Goal: Transaction & Acquisition: Purchase product/service

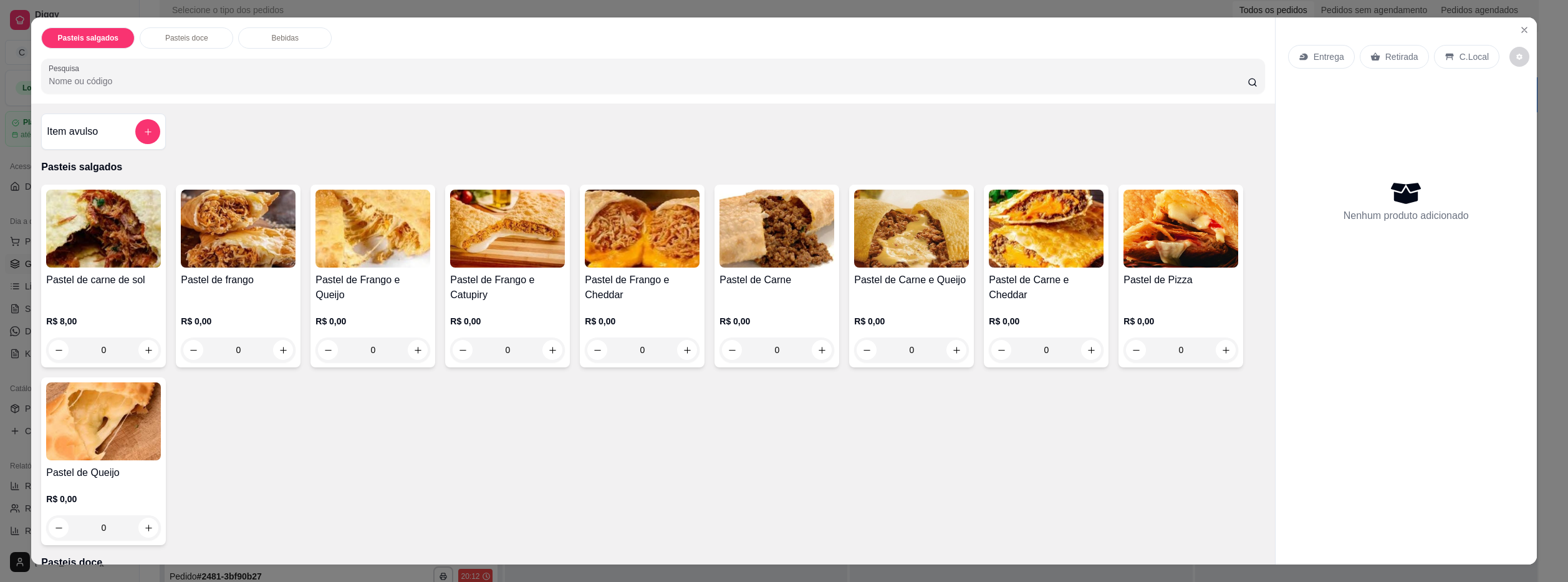
scroll to position [35, 0]
click at [140, 346] on div "0" at bounding box center [104, 350] width 115 height 25
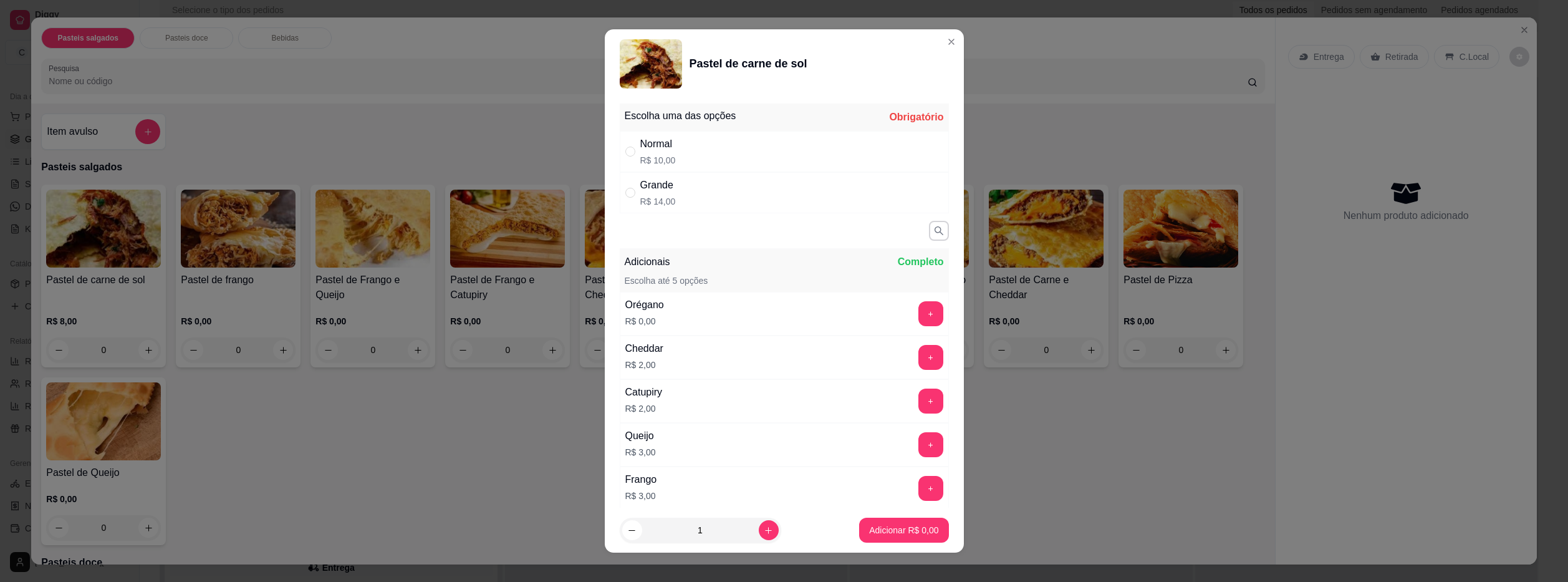
click at [741, 154] on div "Normal R$ 10,00" at bounding box center [784, 151] width 329 height 41
radio input "true"
click at [902, 533] on p "Adicionar R$ 10,00" at bounding box center [901, 530] width 74 height 12
type input "1"
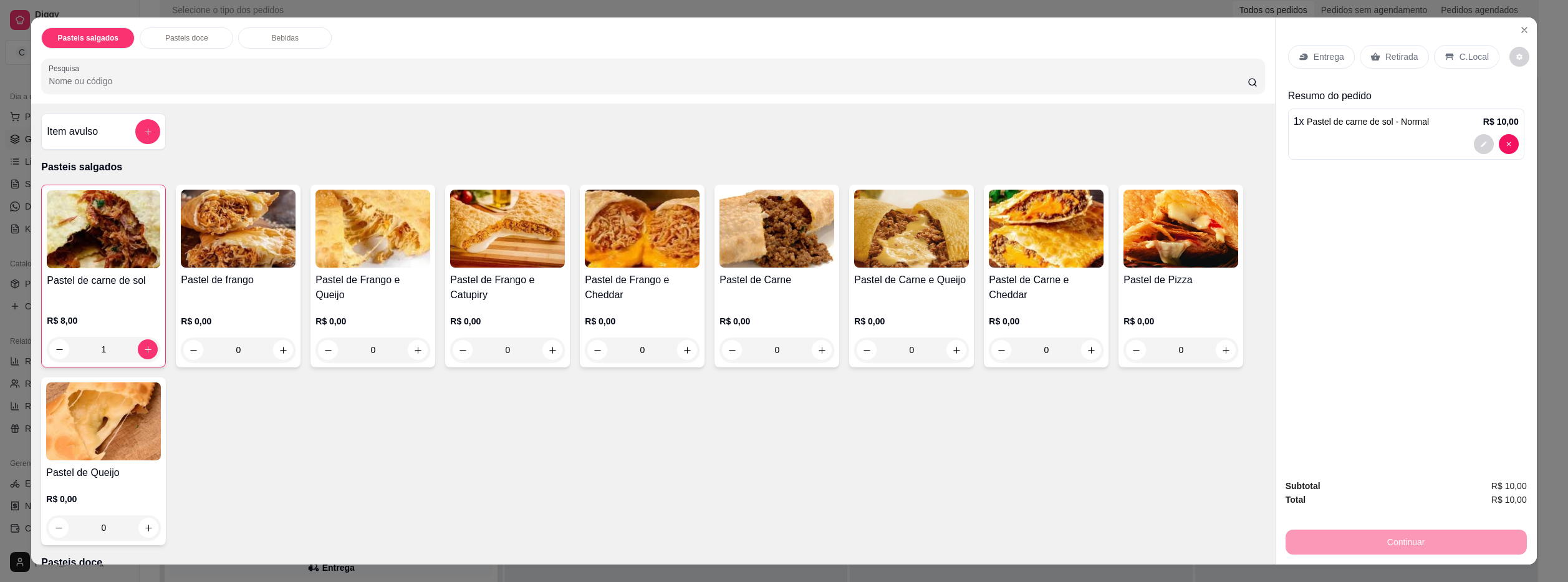
click at [1326, 48] on div "Entrega" at bounding box center [1321, 56] width 67 height 24
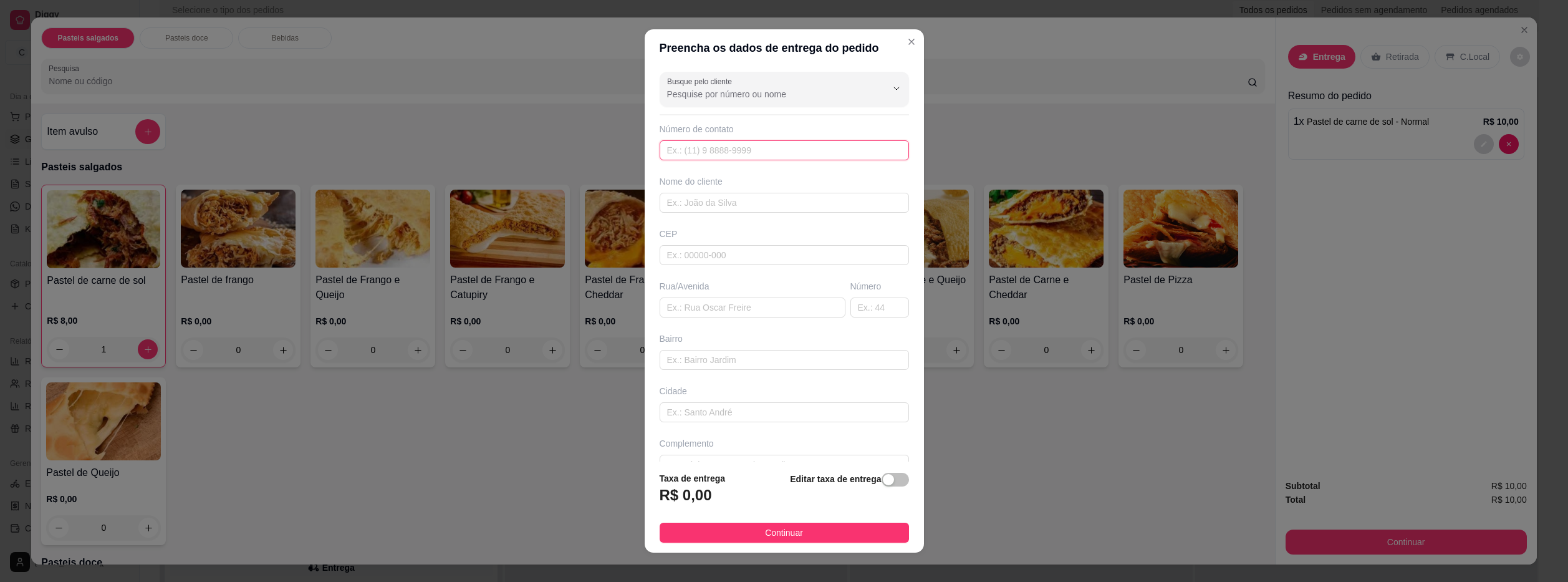
click at [764, 149] on input "text" at bounding box center [784, 149] width 249 height 20
click at [781, 155] on input "text" at bounding box center [784, 149] width 249 height 20
drag, startPoint x: 781, startPoint y: 144, endPoint x: 801, endPoint y: 154, distance: 22.4
click at [835, 160] on div "Busque pelo cliente Número de contato Nome do cliente CEP Rua/[GEOGRAPHIC_DATA]" at bounding box center [784, 264] width 280 height 396
click at [773, 157] on input "text" at bounding box center [784, 149] width 249 height 20
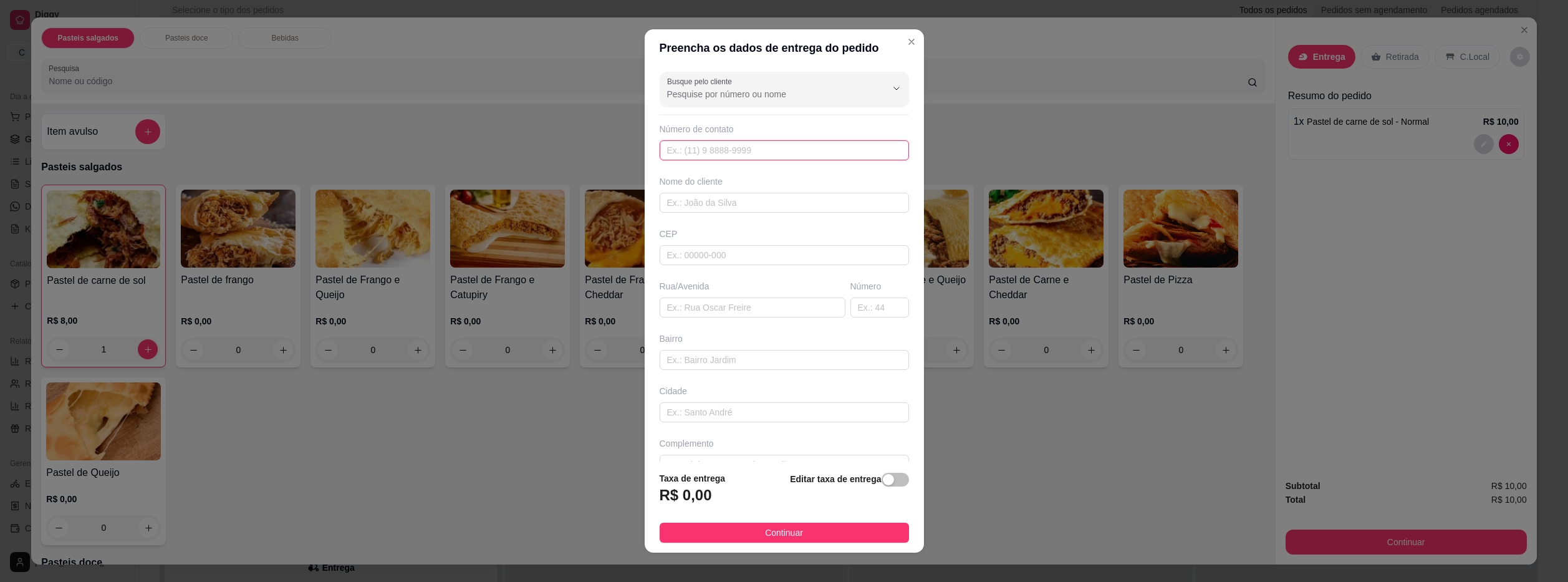
click at [773, 157] on input "text" at bounding box center [784, 149] width 249 height 20
click at [746, 207] on input "text" at bounding box center [784, 203] width 249 height 20
type input "viana"
click at [826, 540] on button "Continuar" at bounding box center [784, 532] width 249 height 20
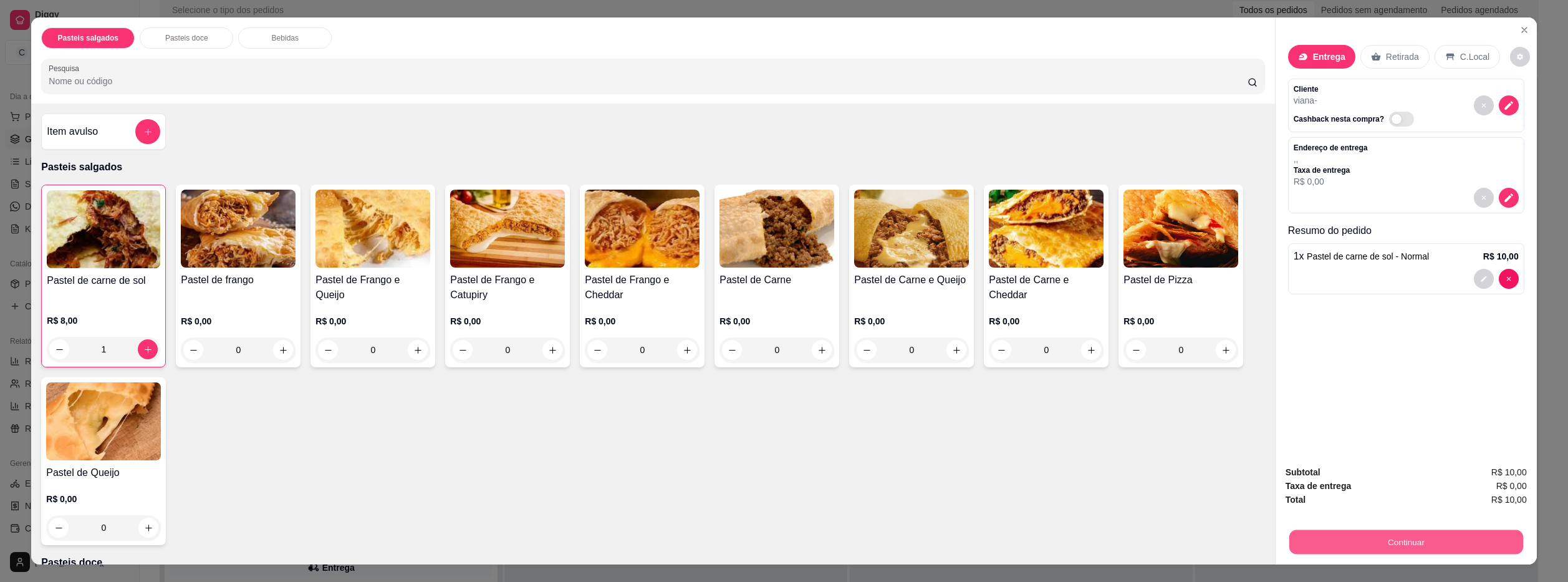
click at [1478, 553] on button "Continuar" at bounding box center [1405, 542] width 234 height 25
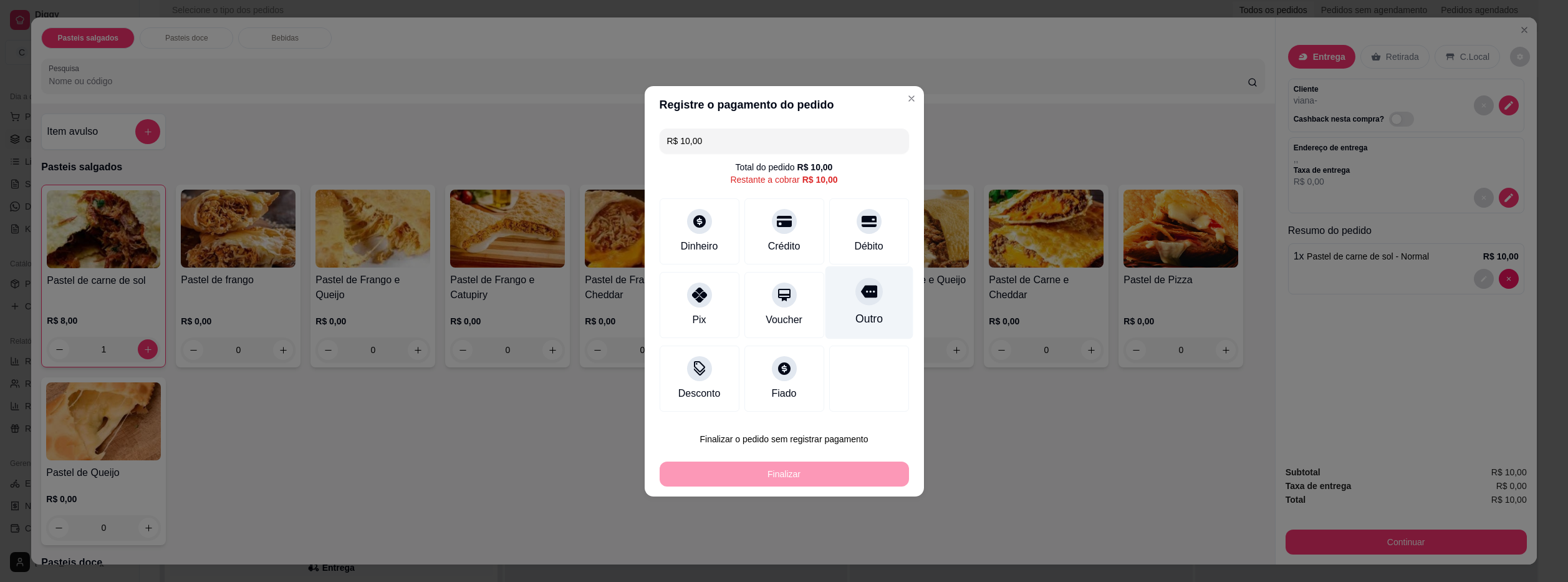
click at [857, 309] on div "Outro" at bounding box center [868, 301] width 87 height 73
type input "R$ 0,00"
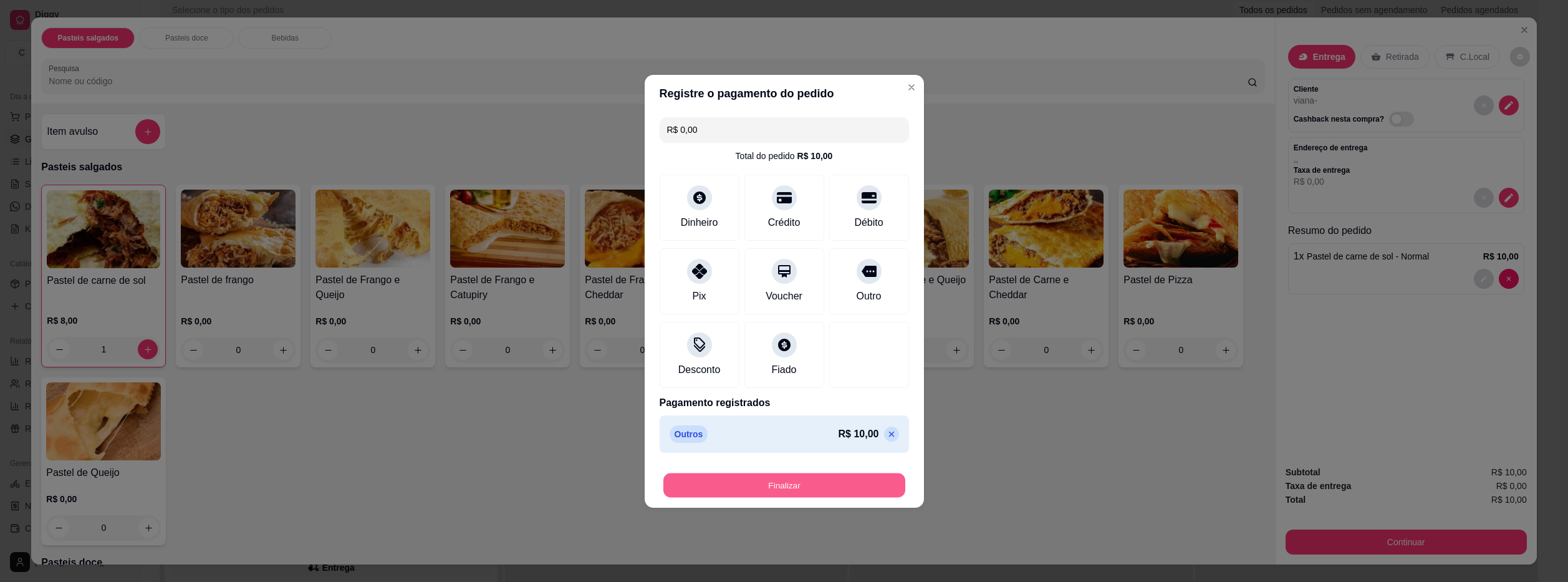
click at [828, 496] on button "Finalizar" at bounding box center [784, 485] width 242 height 25
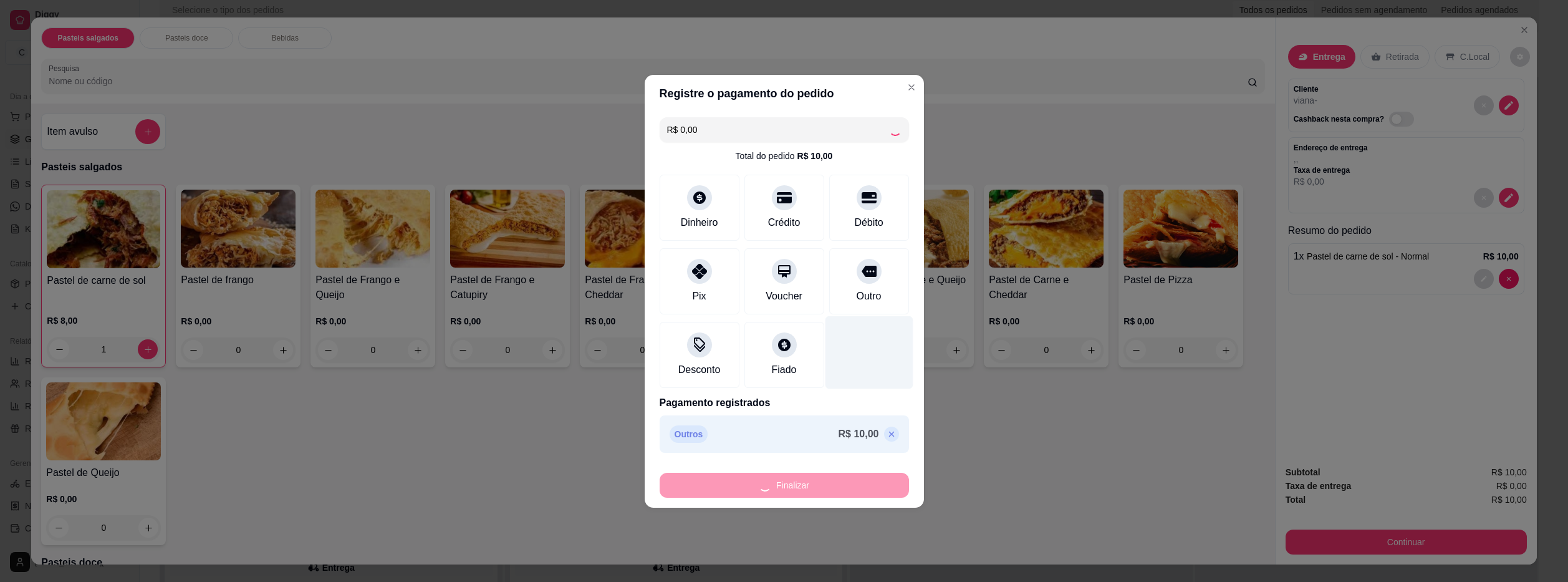
type input "0"
type input "-R$ 10,00"
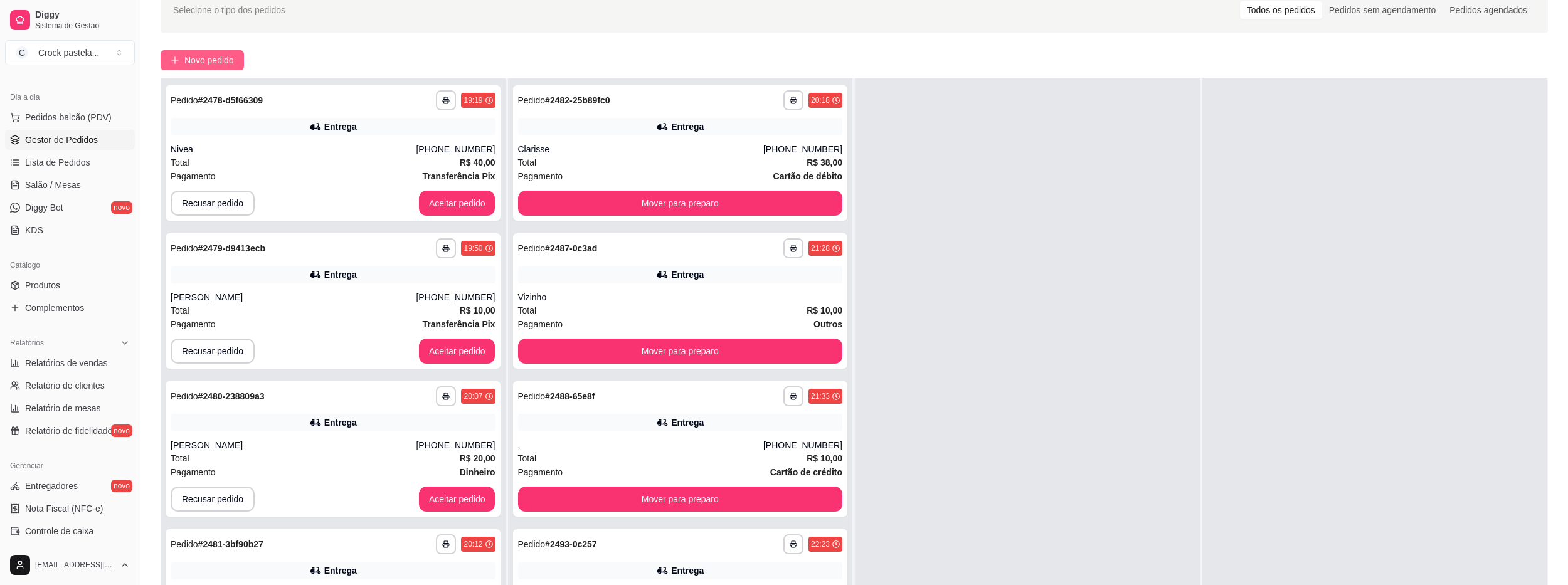
click at [199, 60] on span "Novo pedido" at bounding box center [210, 60] width 50 height 13
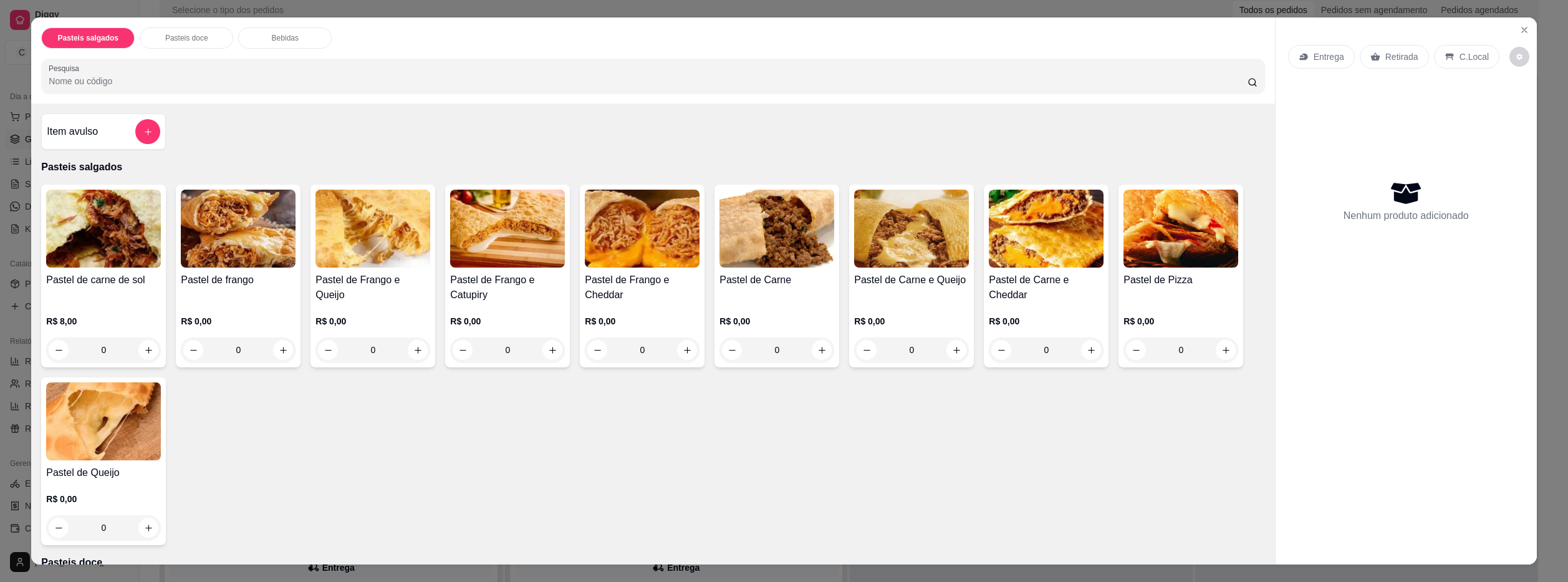
click at [509, 262] on img at bounding box center [507, 228] width 115 height 78
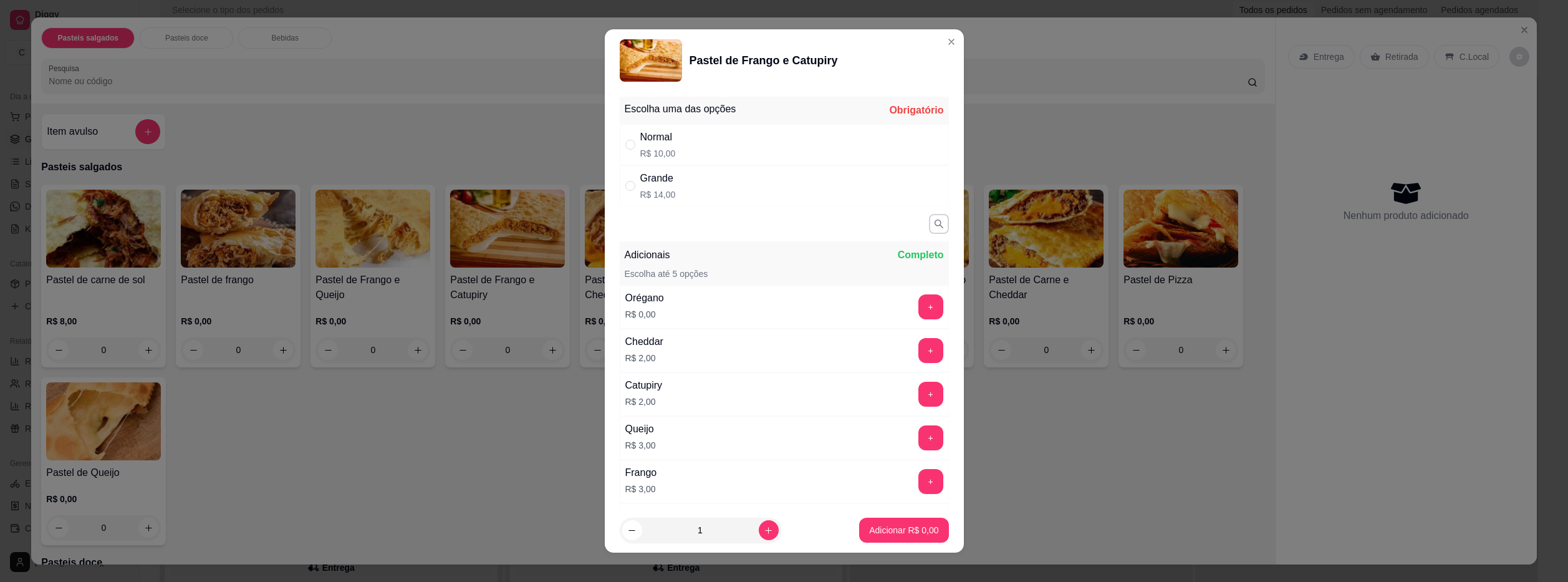
drag, startPoint x: 673, startPoint y: 204, endPoint x: 667, endPoint y: 197, distance: 9.2
click at [672, 204] on div "Grande R$ 14,00" at bounding box center [784, 185] width 329 height 41
radio input "true"
click at [901, 531] on p "Adicionar R$ 14,00" at bounding box center [901, 530] width 72 height 11
type input "1"
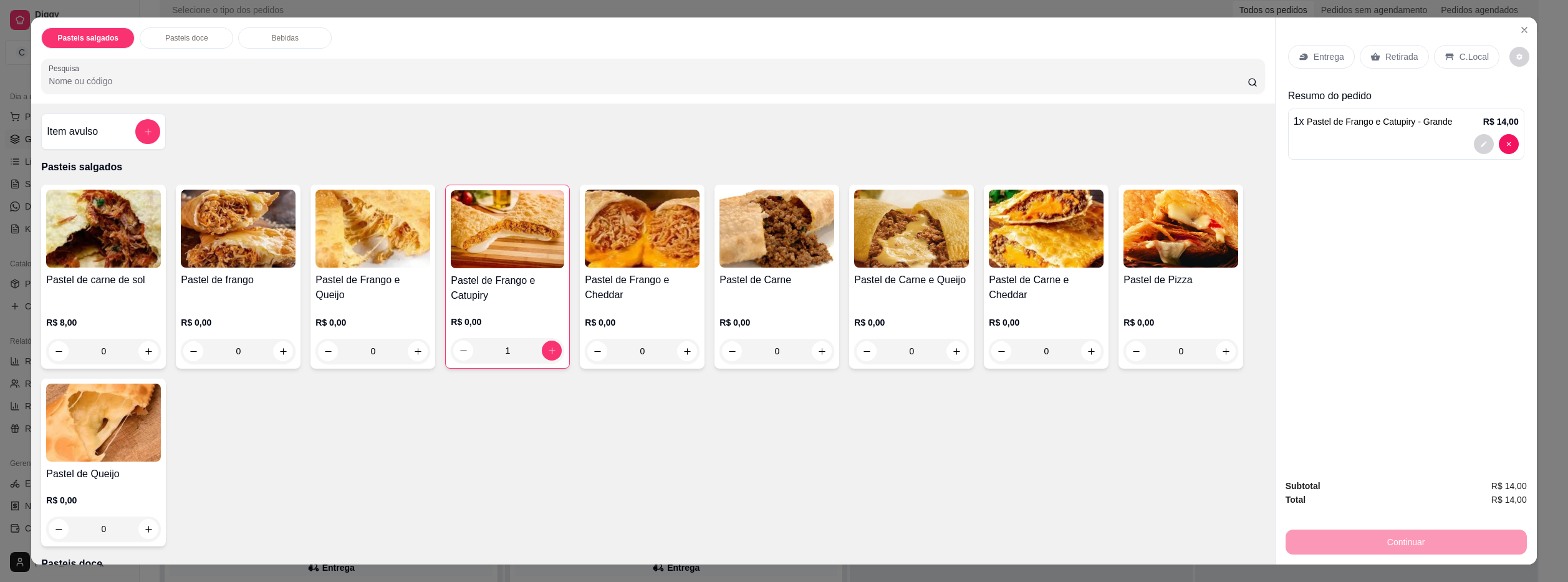
click at [287, 39] on p "Bebidas" at bounding box center [285, 38] width 27 height 10
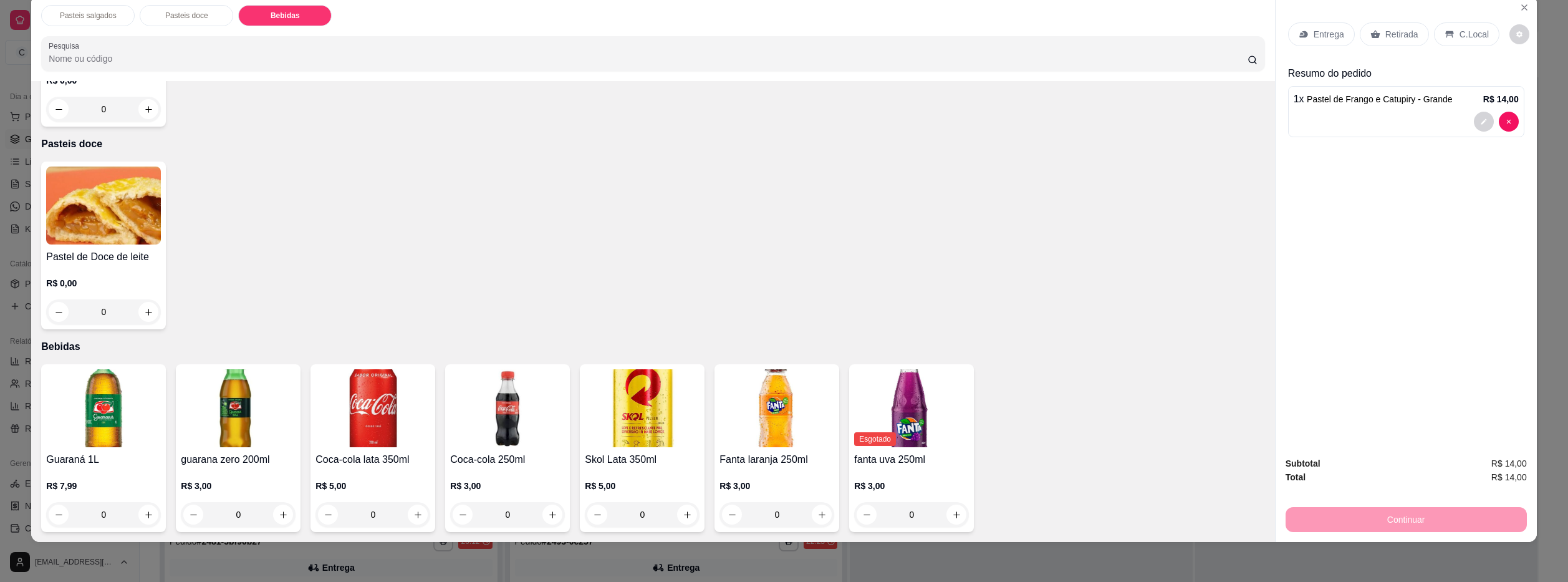
click at [350, 433] on img at bounding box center [373, 408] width 115 height 78
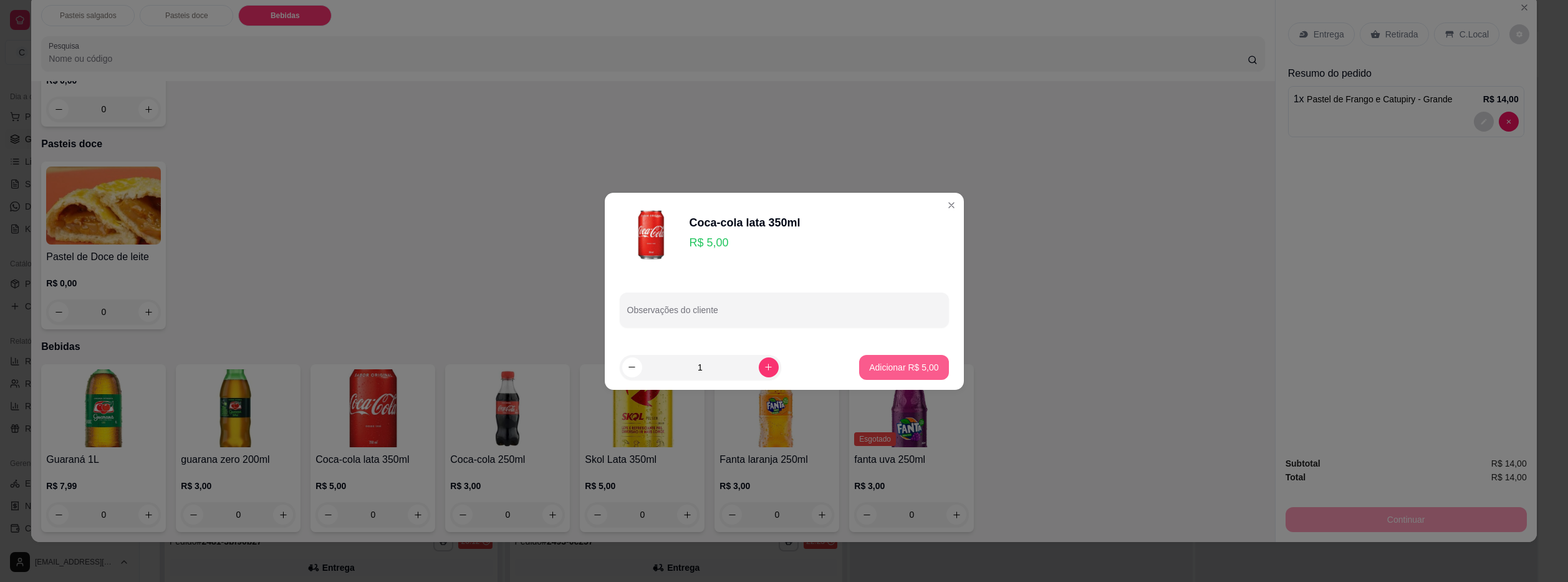
click at [881, 369] on p "Adicionar R$ 5,00" at bounding box center [903, 367] width 69 height 12
type input "1"
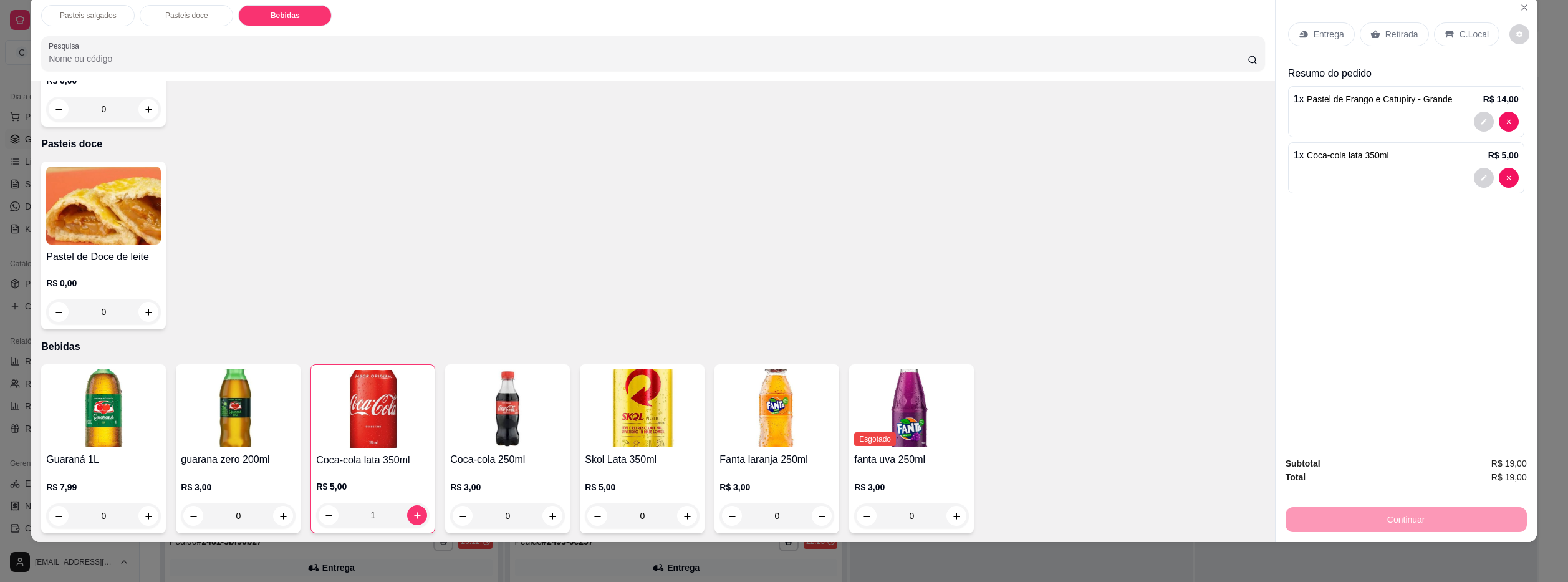
click at [1298, 31] on icon at bounding box center [1303, 34] width 10 height 10
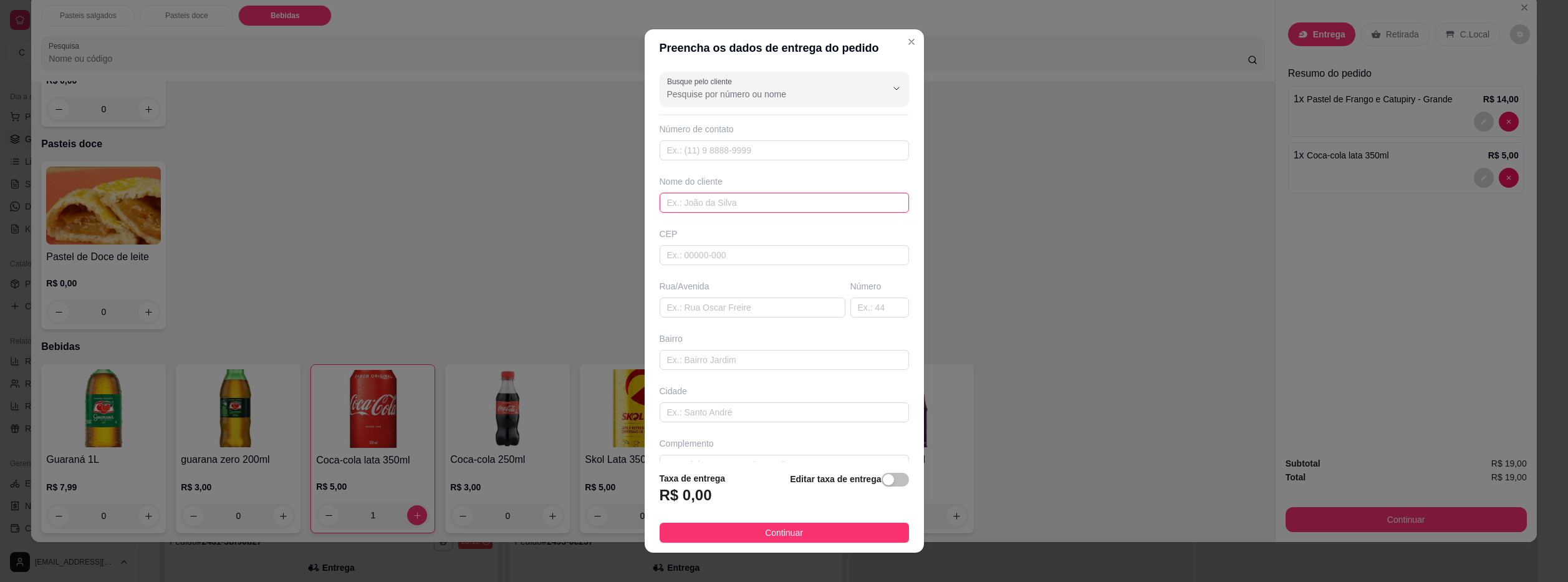
click at [692, 194] on input "text" at bounding box center [784, 203] width 249 height 20
type input "[PERSON_NAME]"
click at [702, 353] on input "text" at bounding box center [784, 359] width 249 height 20
drag, startPoint x: 700, startPoint y: 294, endPoint x: 690, endPoint y: 303, distance: 13.5
click at [696, 299] on div "Rua/Avenida" at bounding box center [752, 298] width 191 height 37
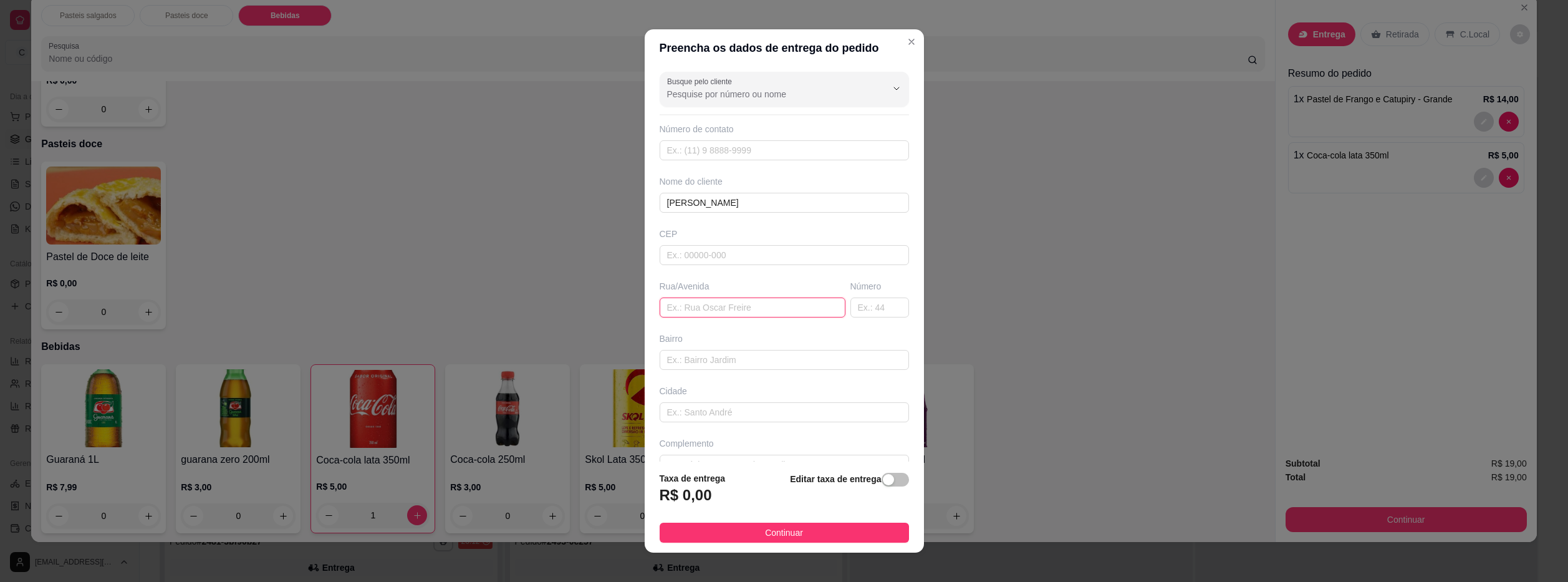
click at [687, 305] on input "text" at bounding box center [752, 307] width 185 height 20
type input "[GEOGRAPHIC_DATA][PERSON_NAME]"
click at [850, 306] on input "text" at bounding box center [880, 307] width 59 height 20
click at [856, 305] on input "text" at bounding box center [880, 307] width 59 height 20
type input "377"
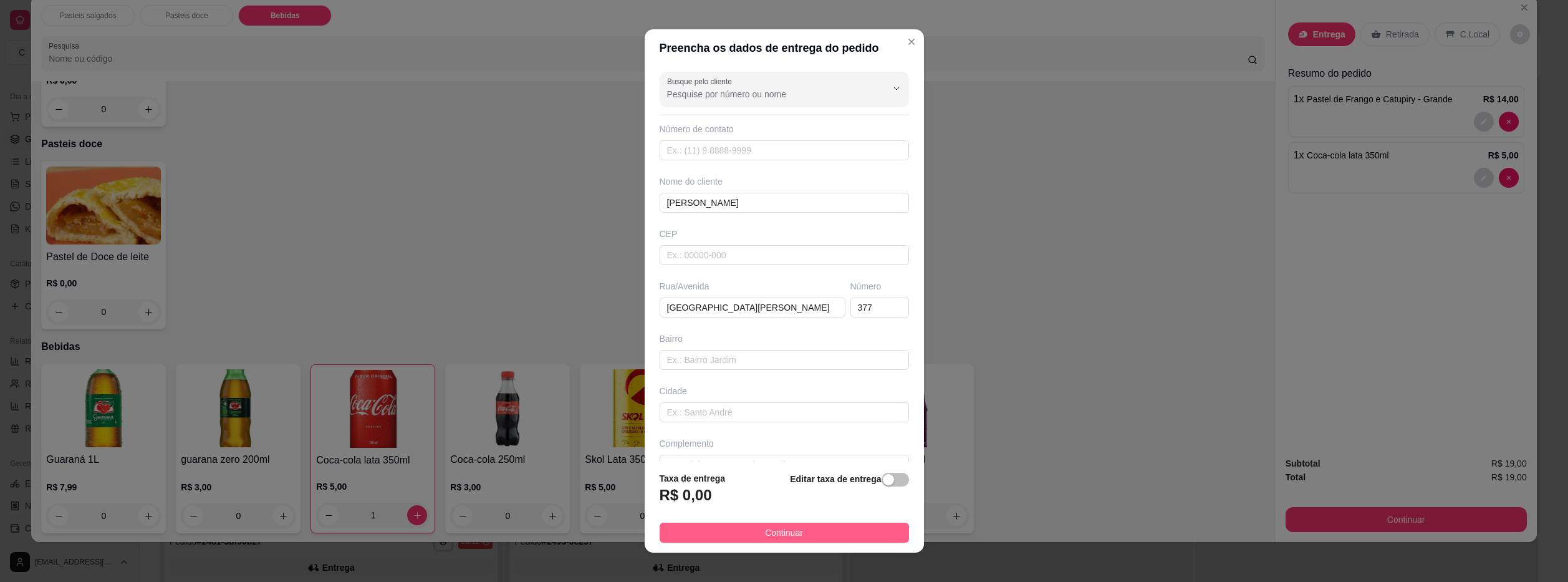
click at [781, 534] on span "Continuar" at bounding box center [784, 533] width 38 height 13
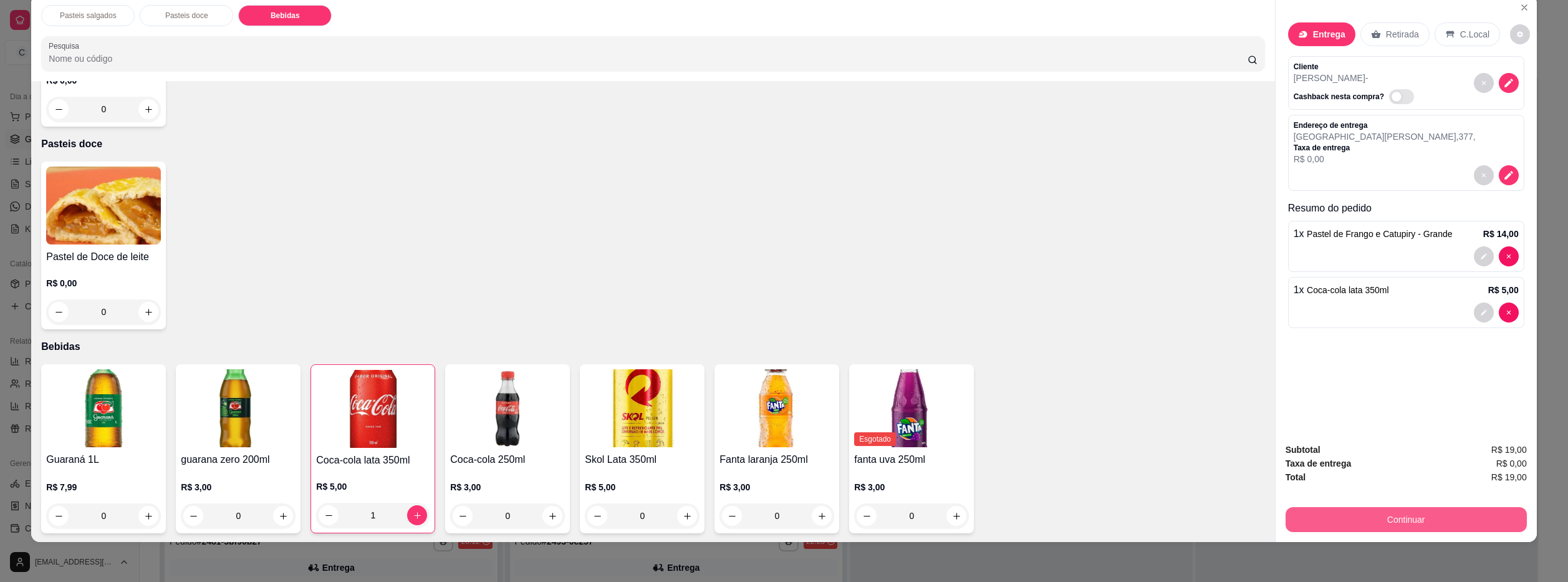
click at [1337, 515] on button "Continuar" at bounding box center [1406, 519] width 242 height 25
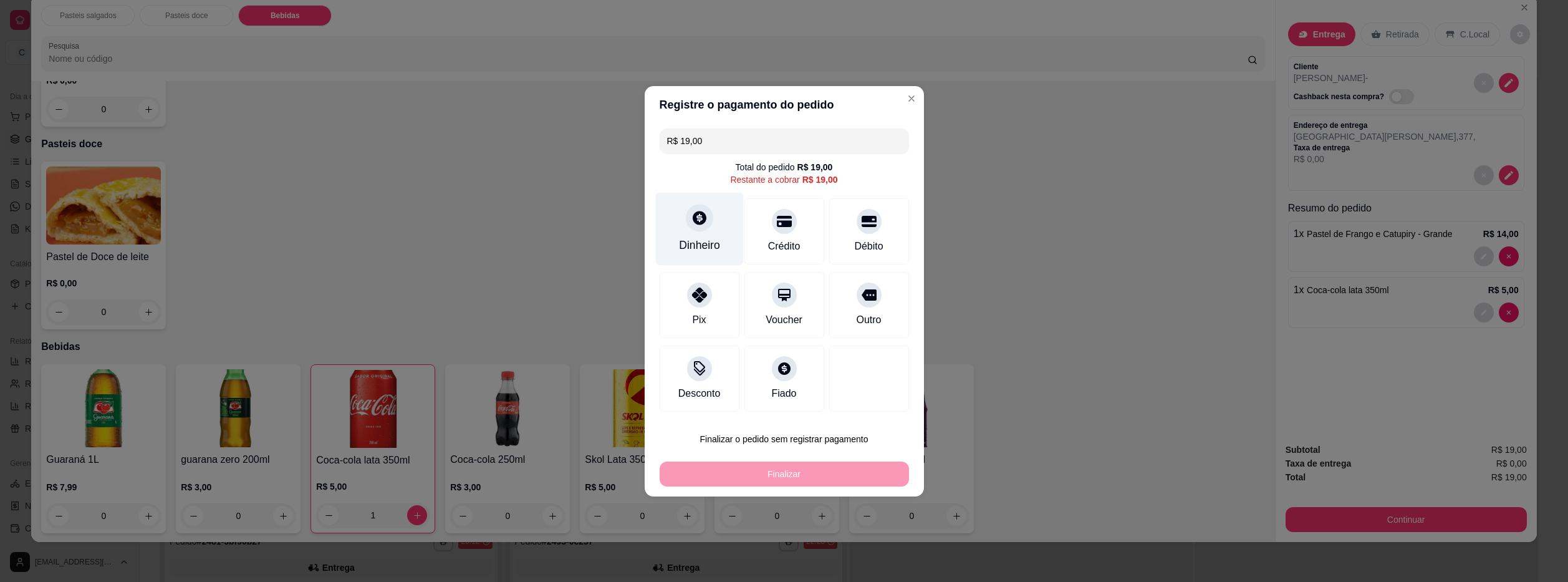
click at [688, 231] on div "Dinheiro" at bounding box center [699, 228] width 87 height 73
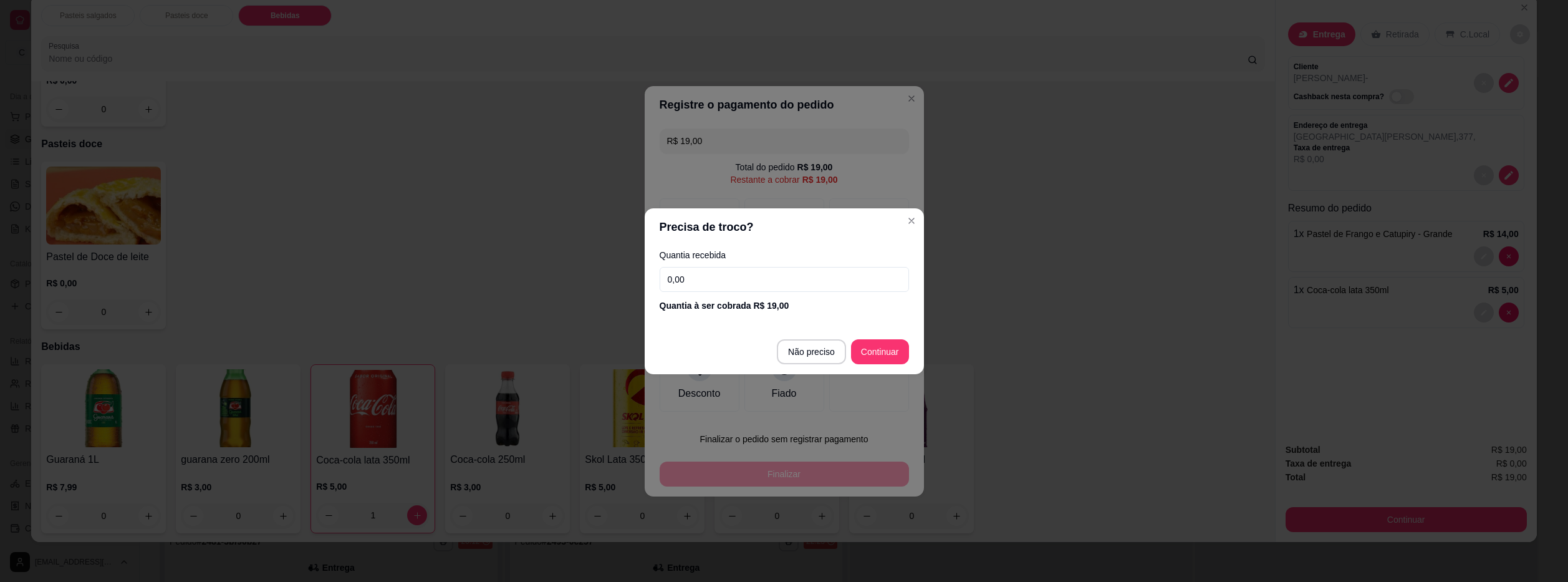
click at [668, 280] on input "0,00" at bounding box center [784, 280] width 249 height 25
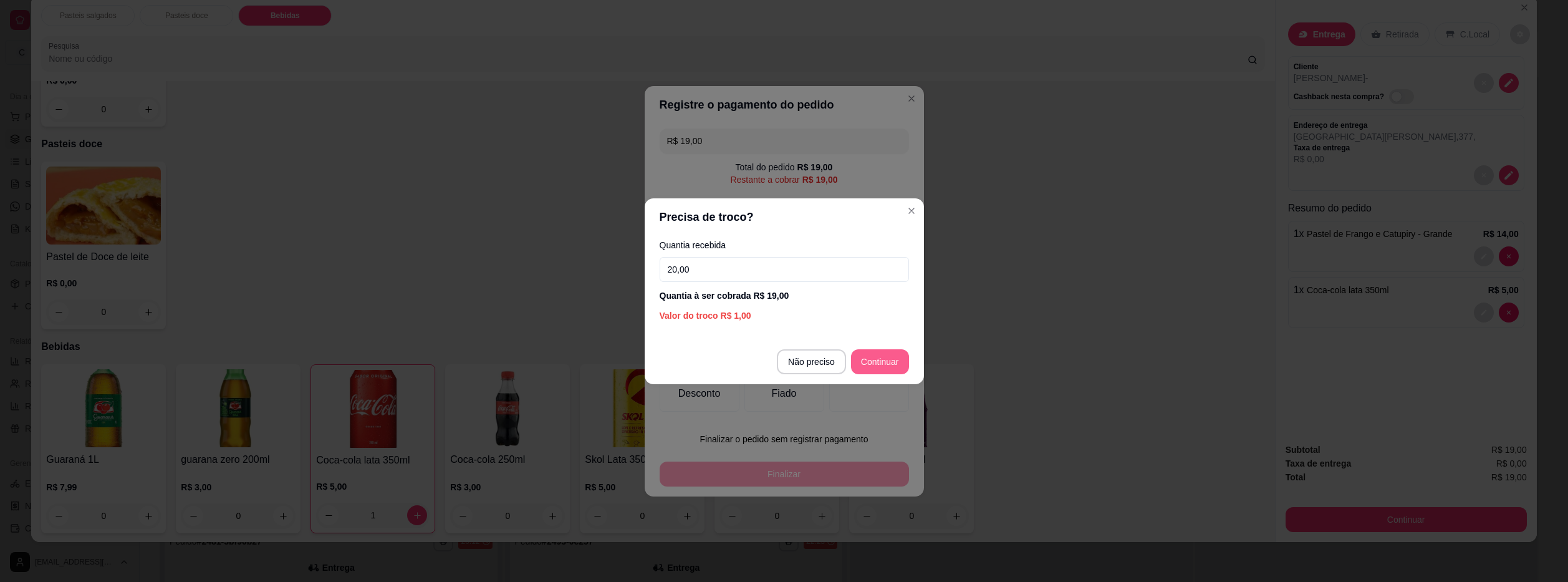
type input "20,00"
type input "R$ 0,00"
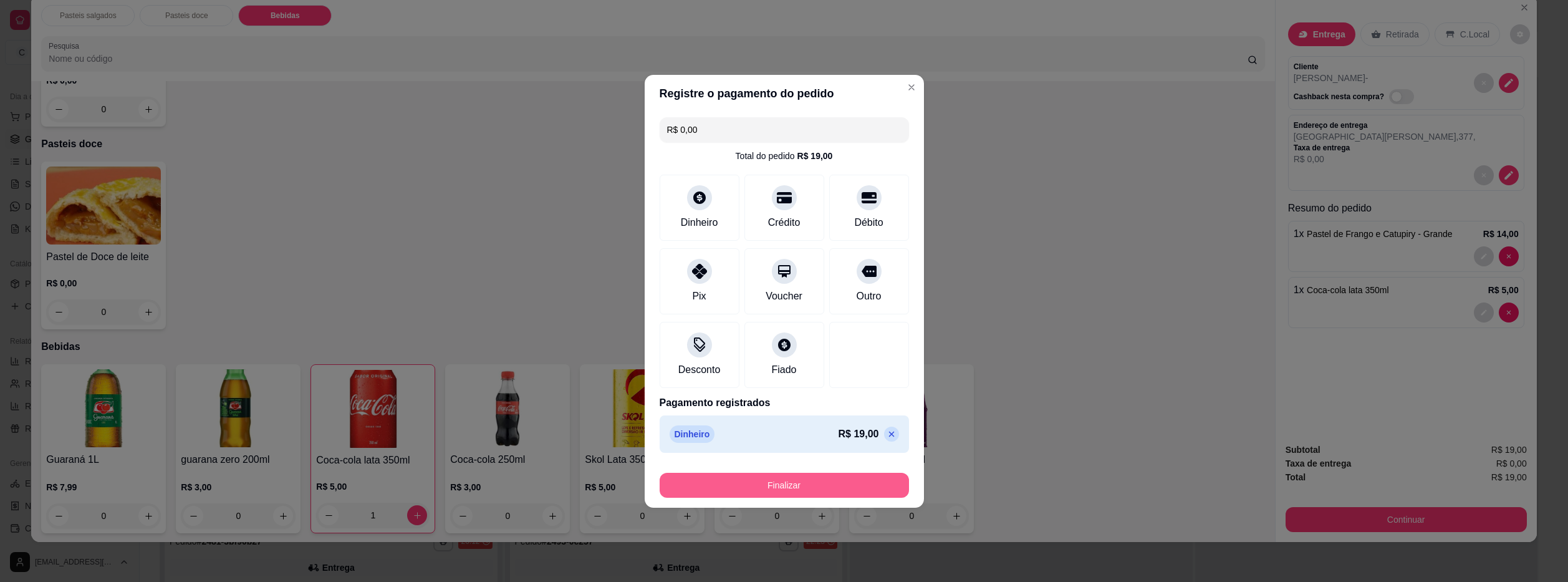
click at [828, 484] on button "Finalizar" at bounding box center [784, 485] width 249 height 25
type input "0"
type input "-R$ 19,00"
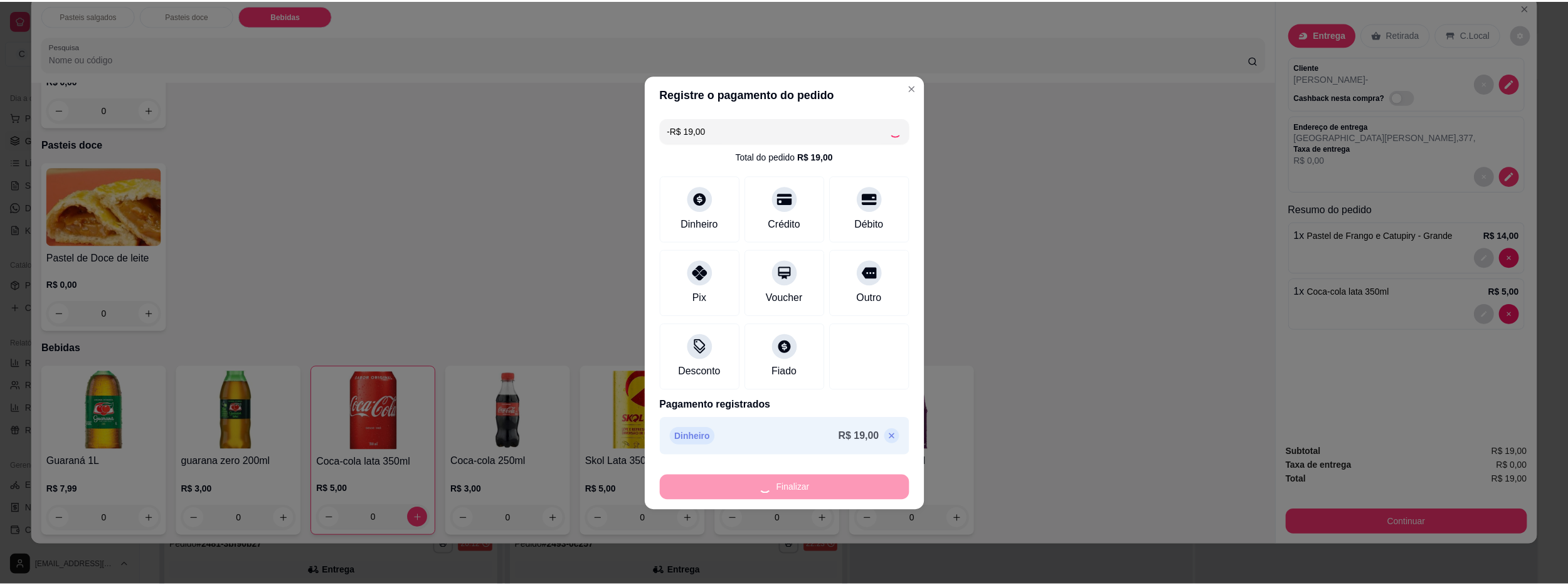
scroll to position [398, 0]
